Goal: Task Accomplishment & Management: Use online tool/utility

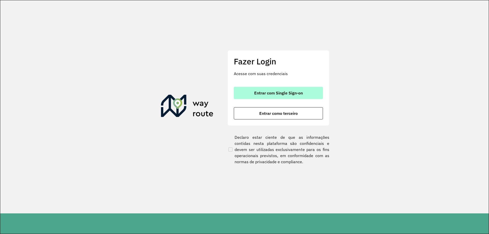
click at [255, 92] on span "Entrar com Single Sign-on" at bounding box center [278, 93] width 49 height 4
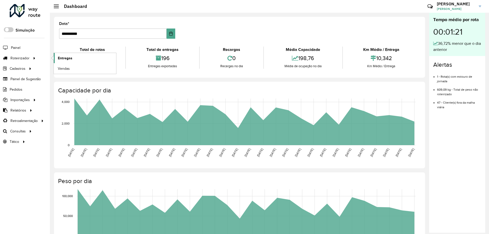
click at [71, 57] on span "Entregas" at bounding box center [65, 58] width 15 height 5
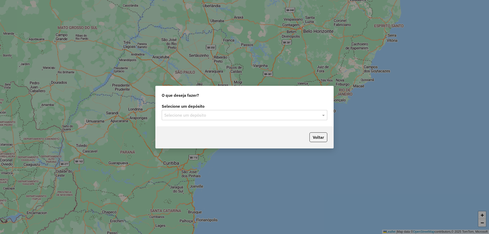
click at [200, 115] on input "text" at bounding box center [239, 115] width 150 height 6
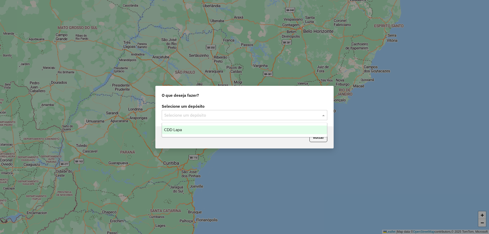
click at [187, 131] on div "CDD Lapa" at bounding box center [244, 130] width 165 height 9
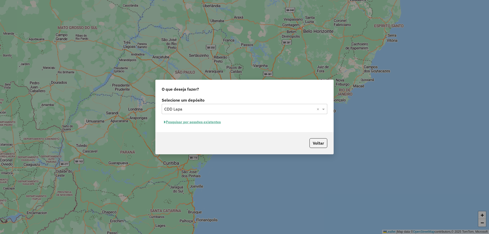
click at [187, 123] on button "Pesquisar por sessões existentes" at bounding box center [192, 122] width 61 height 8
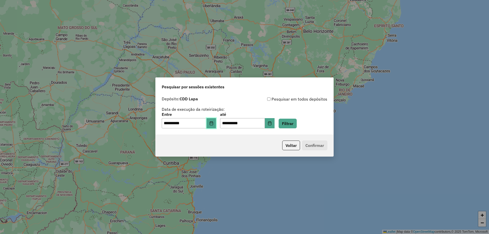
click at [214, 125] on icon "Choose Date" at bounding box center [211, 123] width 4 height 4
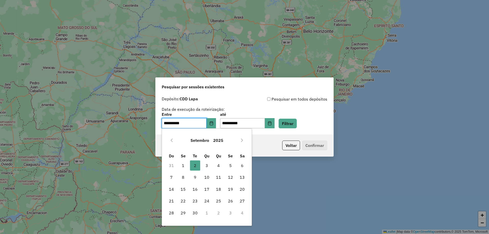
click at [169, 141] on button "Previous Month" at bounding box center [172, 140] width 8 height 8
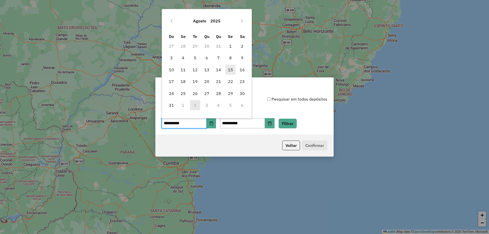
click at [229, 70] on span "15" at bounding box center [231, 70] width 10 height 10
type input "**********"
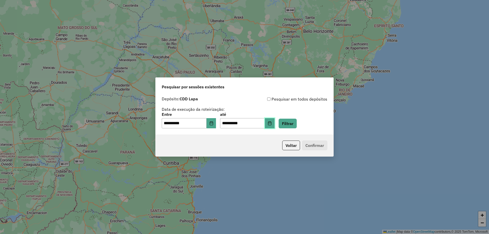
click at [273, 124] on button "Choose Date" at bounding box center [270, 123] width 10 height 10
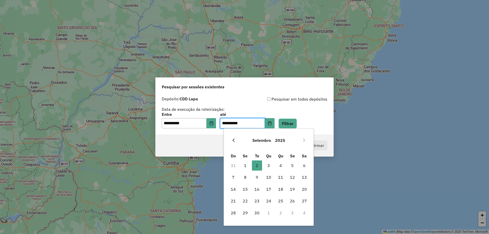
click at [235, 142] on icon "Previous Month" at bounding box center [234, 140] width 4 height 4
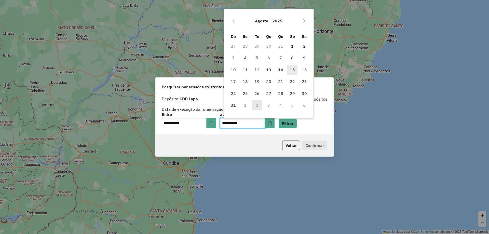
click at [290, 72] on span "15" at bounding box center [292, 70] width 10 height 10
type input "**********"
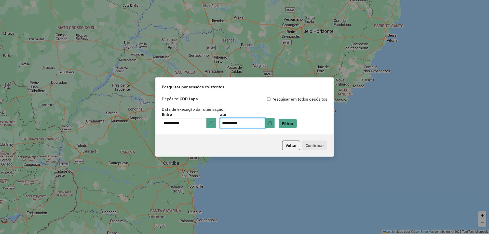
click at [302, 128] on div "**********" at bounding box center [245, 114] width 178 height 41
click at [297, 125] on button "Filtrar" at bounding box center [288, 124] width 18 height 10
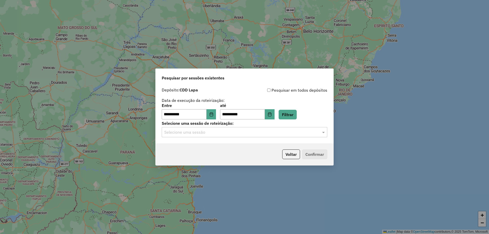
click at [253, 132] on input "text" at bounding box center [239, 132] width 150 height 6
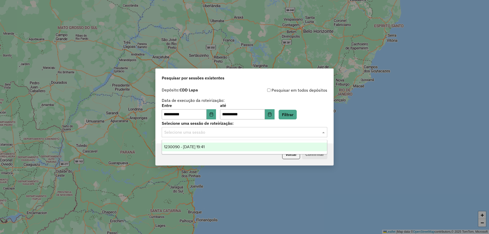
click at [192, 148] on span "1230090 - 15/08/2025 19:41" at bounding box center [184, 147] width 41 height 4
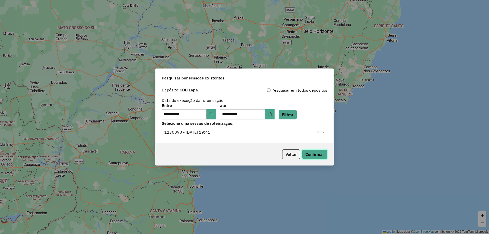
click at [326, 155] on button "Confirmar" at bounding box center [314, 155] width 25 height 10
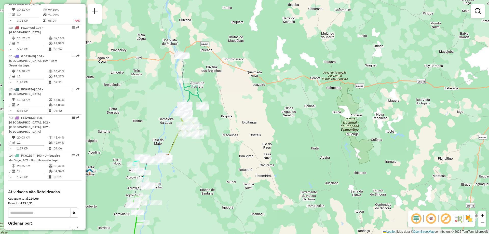
scroll to position [513, 0]
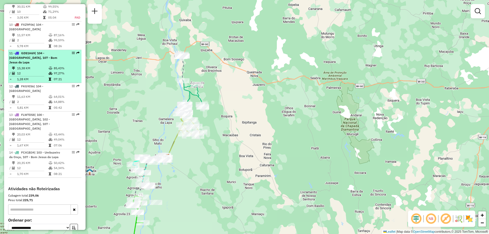
click at [72, 51] on em at bounding box center [73, 52] width 3 height 3
select select "**********"
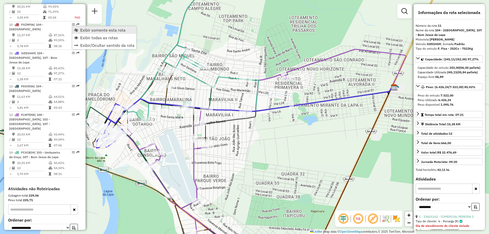
click at [82, 31] on span "Exibir somente esta rota" at bounding box center [102, 30] width 45 height 4
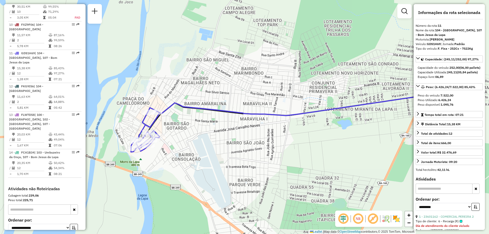
drag, startPoint x: 148, startPoint y: 119, endPoint x: 173, endPoint y: 122, distance: 25.2
click at [173, 122] on div "Janela de atendimento Grade de atendimento Capacidade Transportadoras Veículos …" at bounding box center [244, 117] width 489 height 234
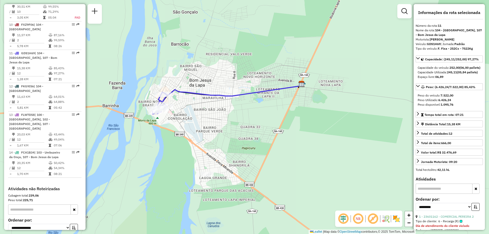
drag, startPoint x: 192, startPoint y: 112, endPoint x: 226, endPoint y: 119, distance: 33.9
click at [226, 119] on div "Janela de atendimento Grade de atendimento Capacidade Transportadoras Veículos …" at bounding box center [244, 117] width 489 height 234
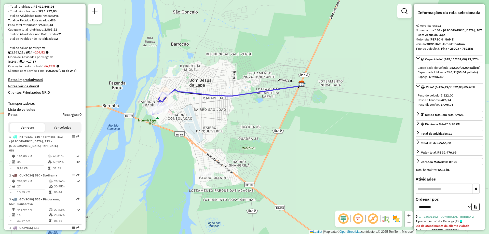
scroll to position [0, 0]
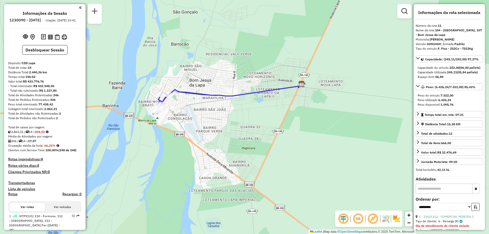
click at [29, 20] on h6 "1230090 - [DATE]" at bounding box center [25, 20] width 32 height 5
copy h6 "1230090"
